Goal: Obtain resource: Download file/media

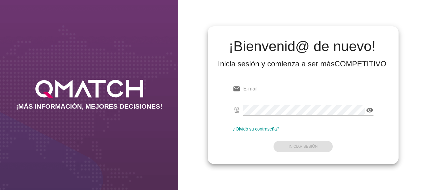
click at [263, 90] on input "email" at bounding box center [308, 89] width 130 height 10
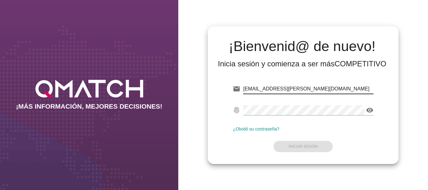
type input "[EMAIL_ADDRESS][PERSON_NAME][DOMAIN_NAME]"
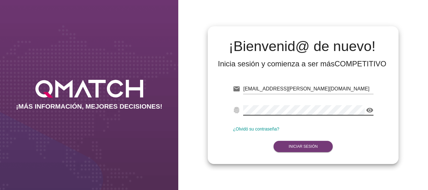
click at [302, 144] on strong "Iniciar Sesión" at bounding box center [302, 146] width 29 height 4
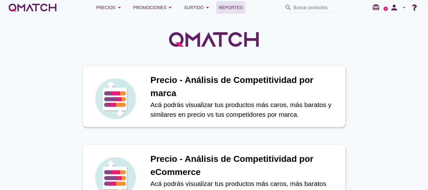
click at [231, 7] on span "Reportes" at bounding box center [231, 8] width 24 height 8
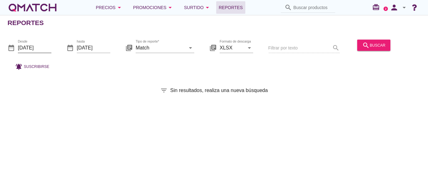
click at [34, 49] on input "[DATE]" at bounding box center [35, 48] width 34 height 10
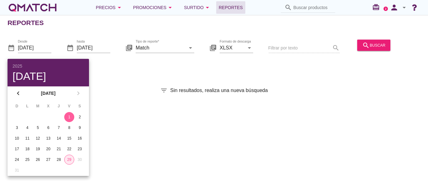
click at [70, 160] on div "29" at bounding box center [69, 160] width 9 height 6
type input "[DATE]"
click at [372, 44] on div "search buscar" at bounding box center [373, 45] width 23 height 8
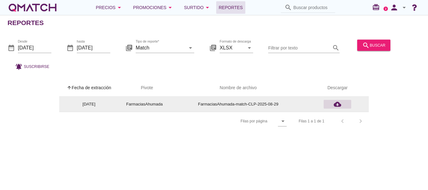
click at [337, 105] on icon "cloud_download" at bounding box center [338, 105] width 8 height 8
click at [336, 104] on icon "cloud_download" at bounding box center [338, 105] width 8 height 8
